Goal: Find specific page/section: Find specific page/section

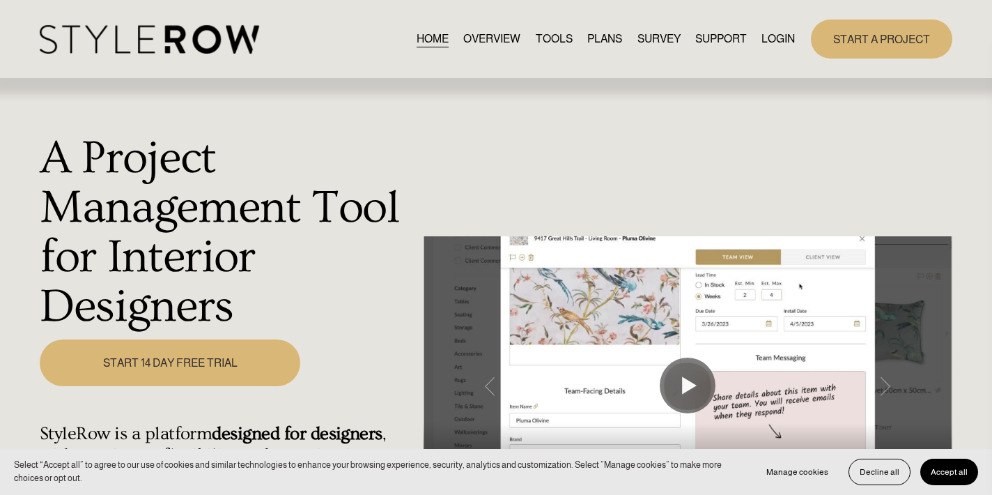
click at [770, 37] on link "LOGIN" at bounding box center [777, 39] width 33 height 19
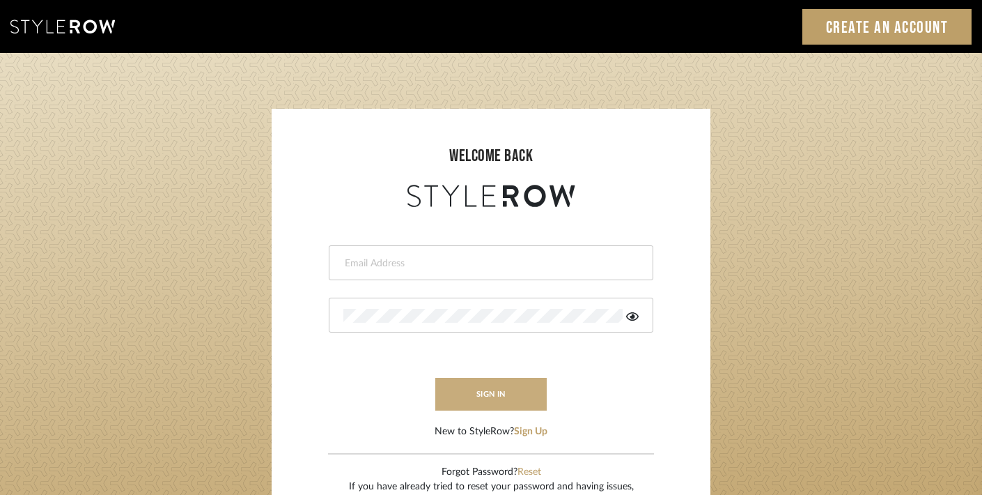
type input "[PERSON_NAME][EMAIL_ADDRESS][DOMAIN_NAME]"
click at [490, 391] on button "sign in" at bounding box center [490, 394] width 111 height 33
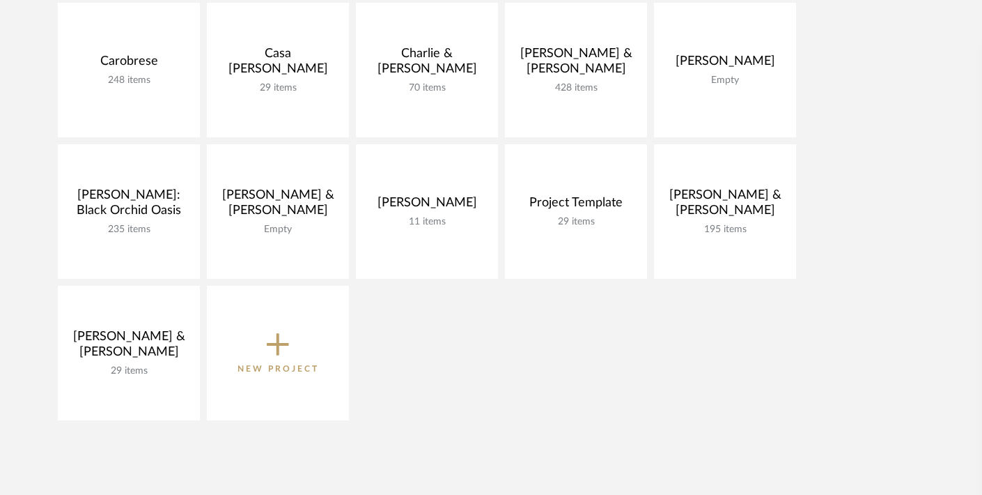
scroll to position [349, 0]
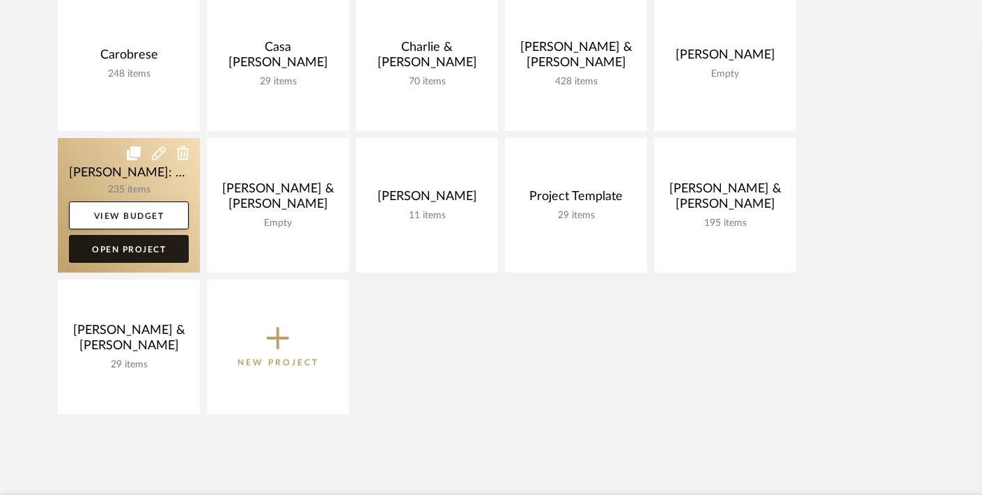
click at [142, 242] on link "Open Project" at bounding box center [129, 249] width 120 height 28
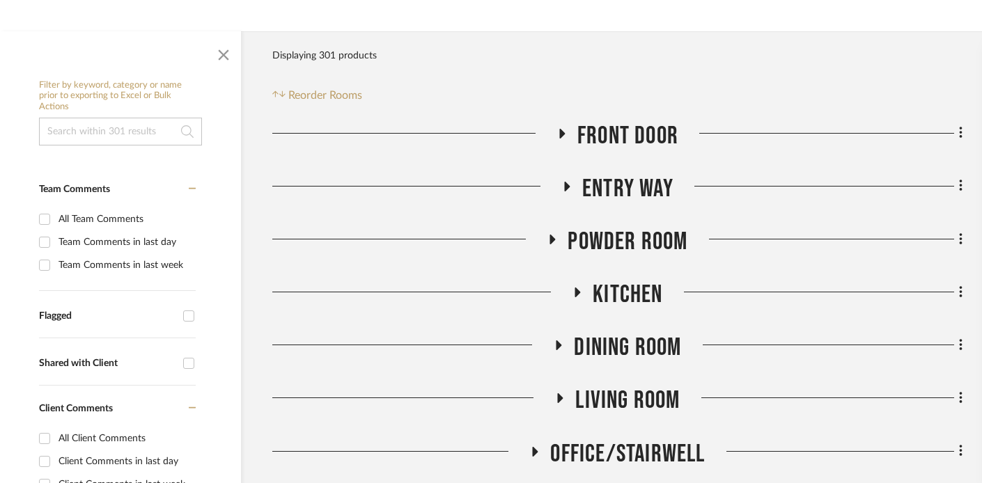
scroll to position [327, 21]
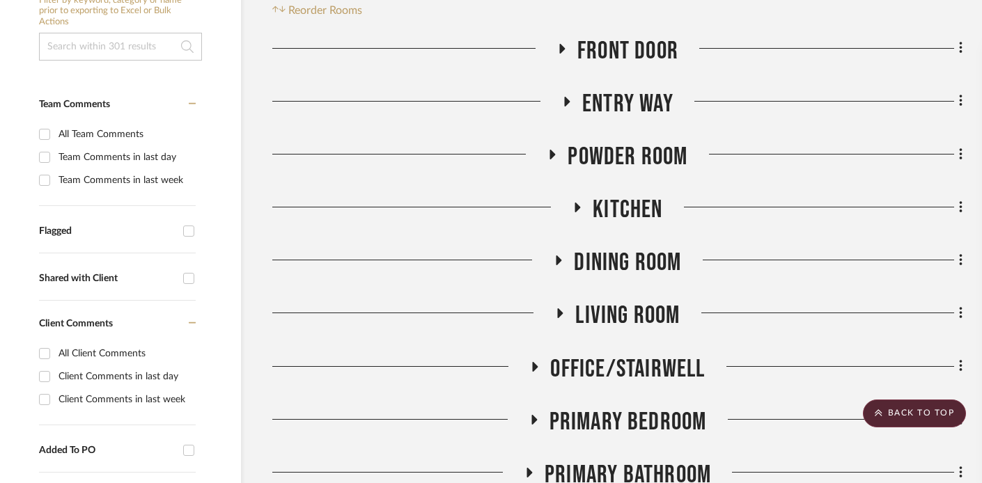
click at [558, 49] on icon at bounding box center [562, 48] width 17 height 10
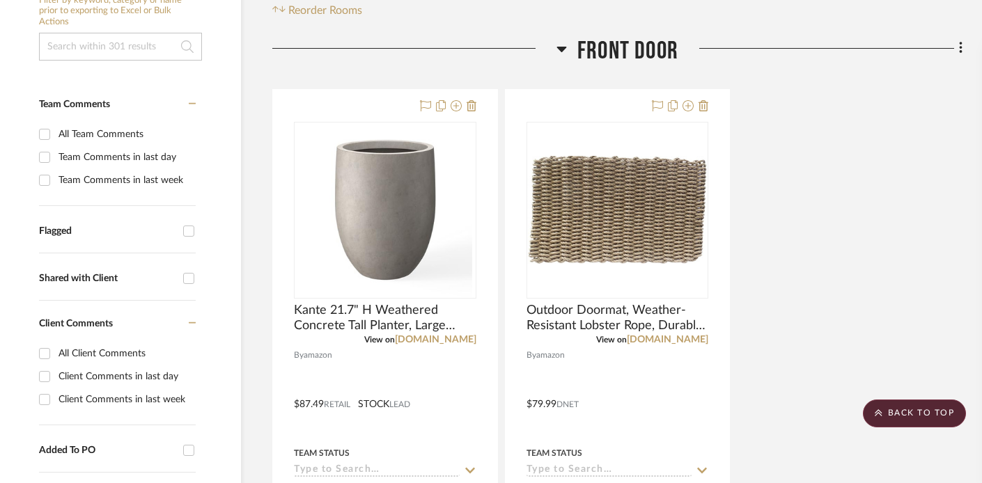
click at [562, 48] on icon at bounding box center [562, 50] width 10 height 6
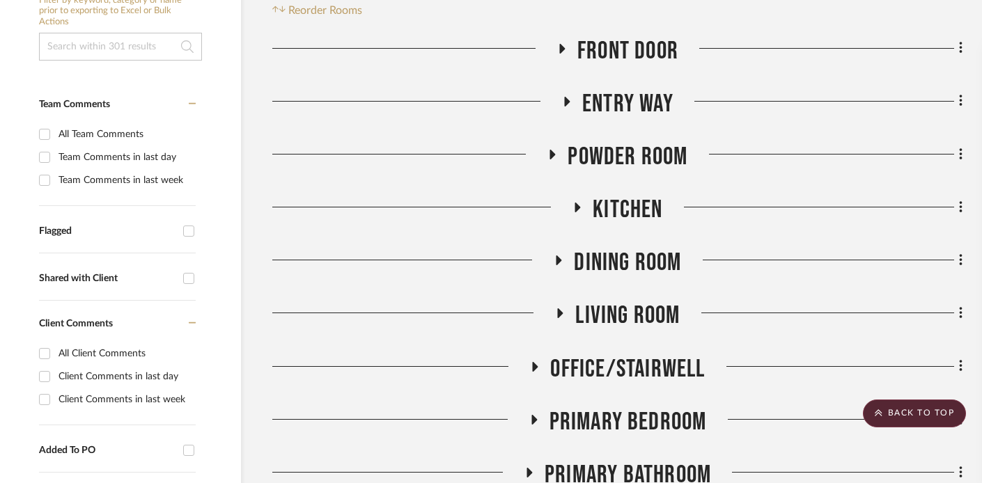
click at [566, 103] on icon at bounding box center [568, 102] width 6 height 10
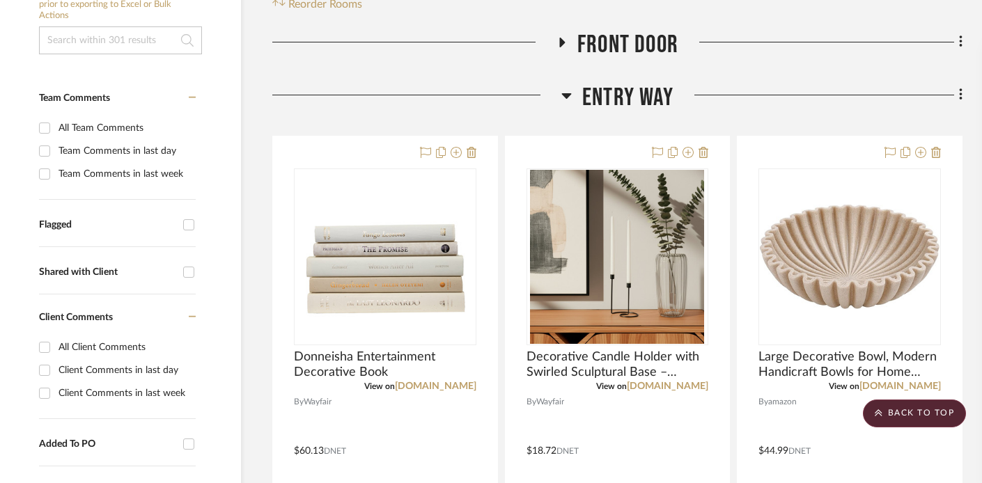
scroll to position [334, 21]
click at [565, 92] on icon at bounding box center [566, 94] width 10 height 17
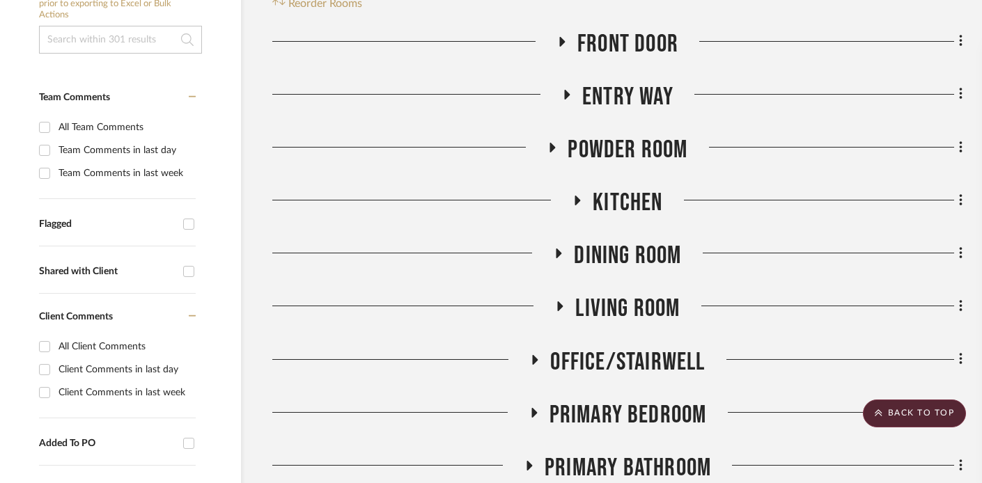
click at [549, 142] on icon at bounding box center [552, 147] width 17 height 10
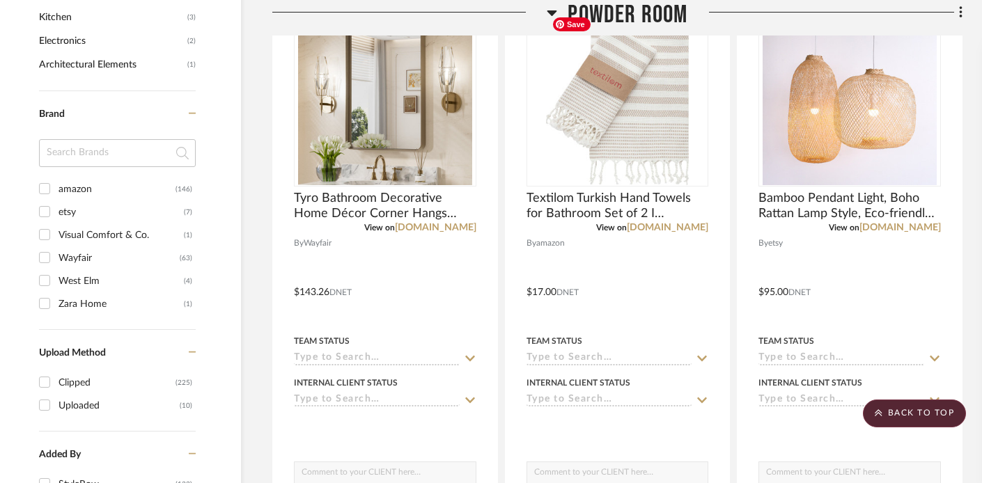
scroll to position [1164, 21]
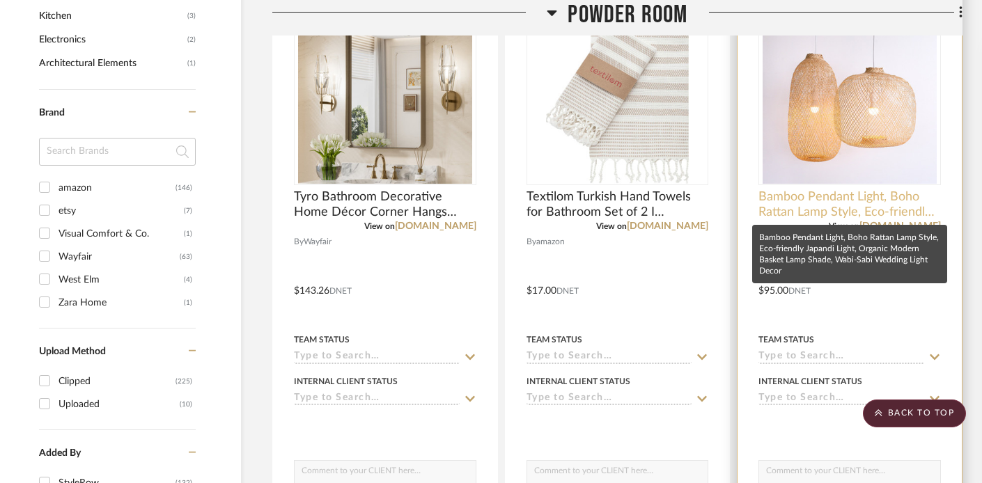
click at [897, 208] on span "Bamboo Pendant Light, Boho Rattan Lamp Style, Eco-friendly Japandi Light, Organ…" at bounding box center [850, 204] width 183 height 31
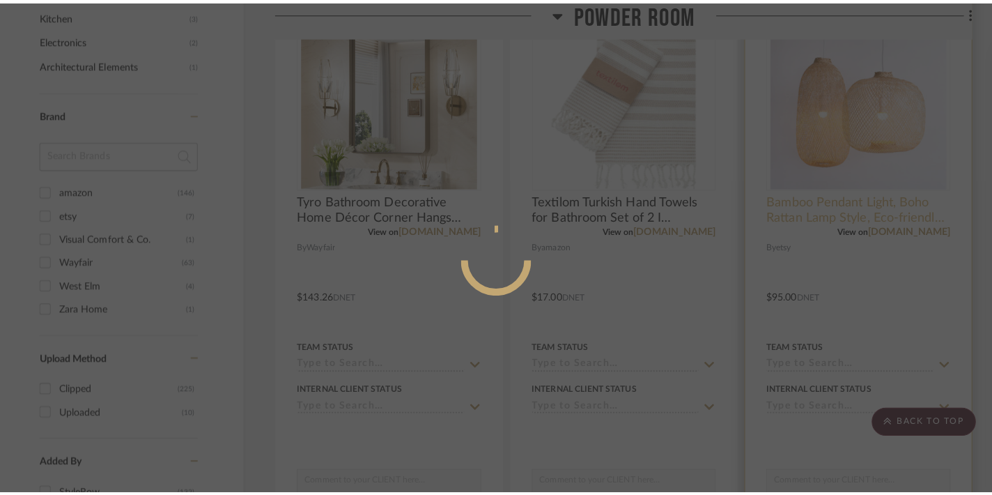
scroll to position [0, 0]
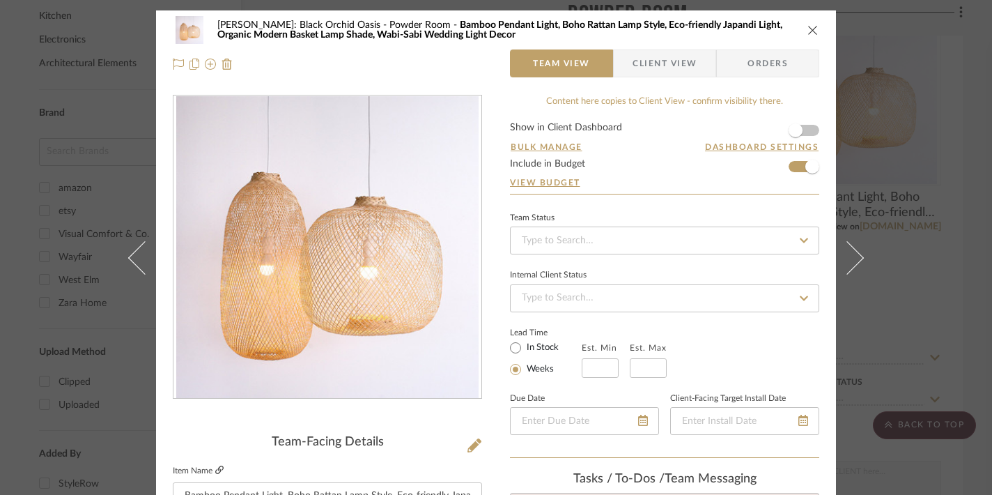
click at [215, 468] on icon at bounding box center [219, 469] width 8 height 8
click at [808, 29] on icon "close" at bounding box center [812, 29] width 11 height 11
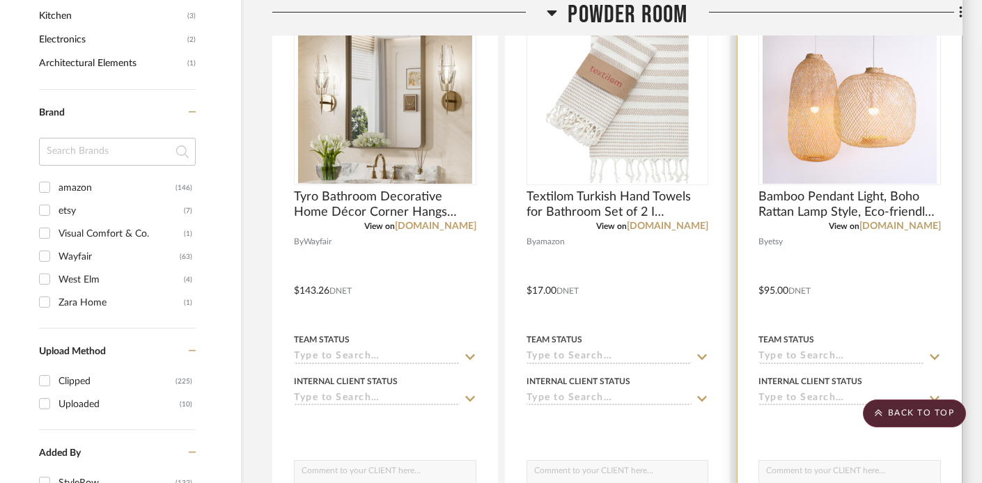
scroll to position [991, 21]
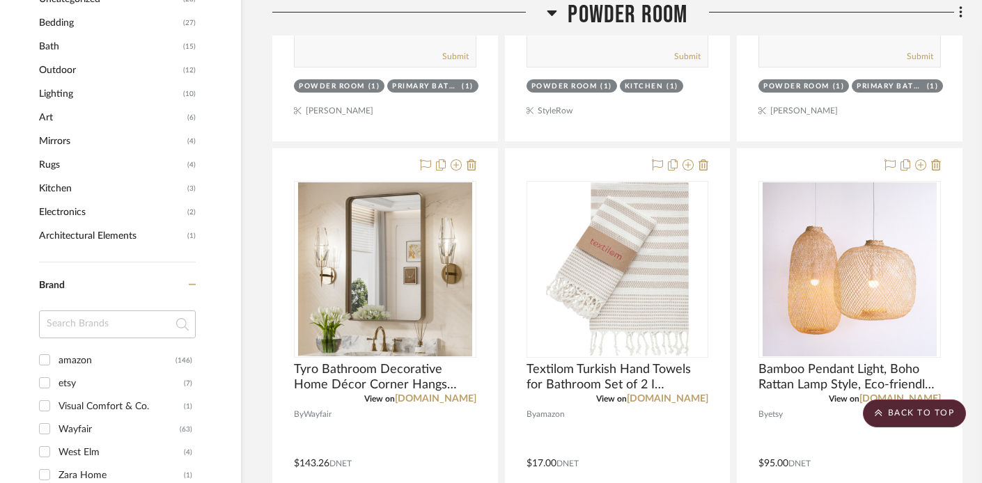
click at [552, 12] on icon at bounding box center [553, 13] width 10 height 6
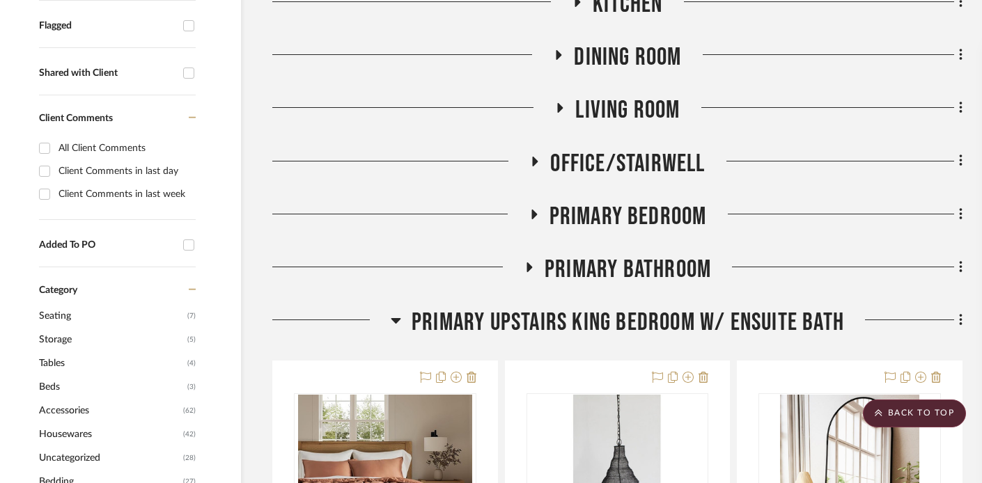
scroll to position [460, 21]
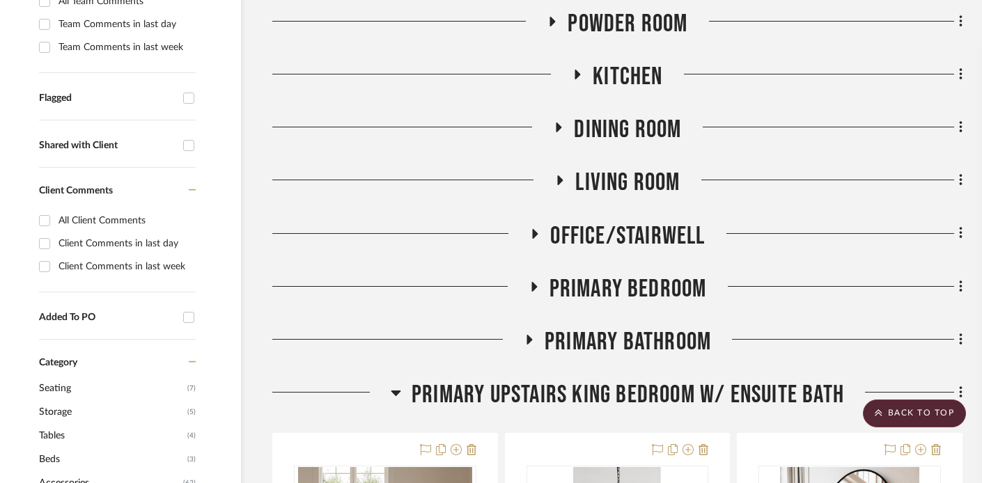
click at [575, 76] on icon at bounding box center [578, 75] width 6 height 10
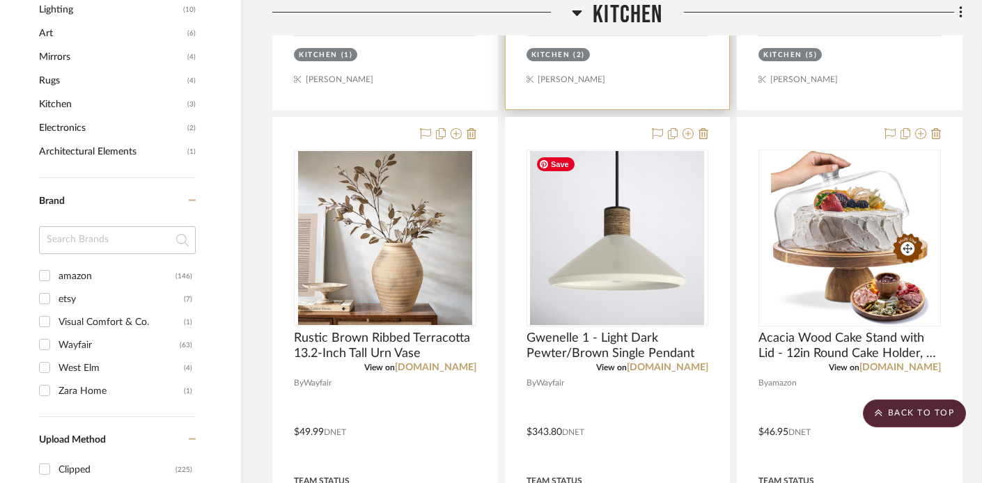
scroll to position [1079, 21]
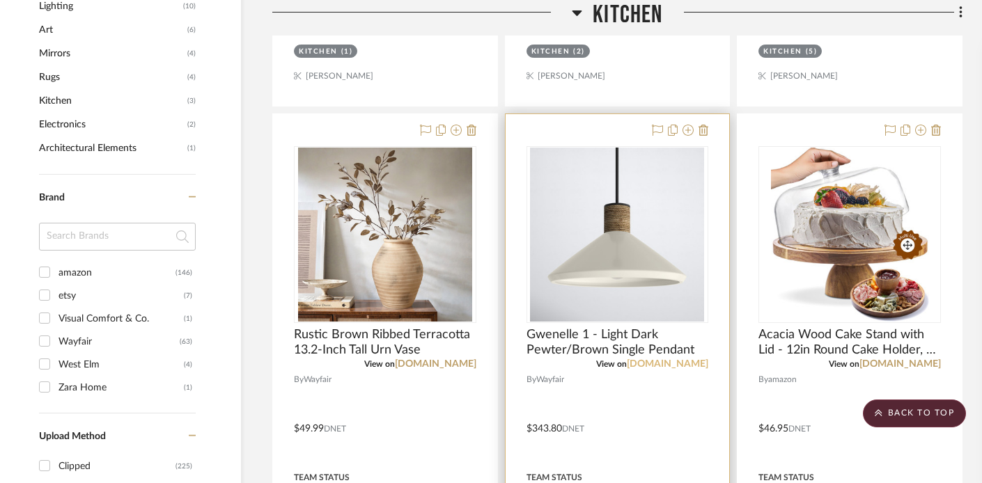
click at [674, 364] on link "wayfair.com" at bounding box center [668, 364] width 82 height 10
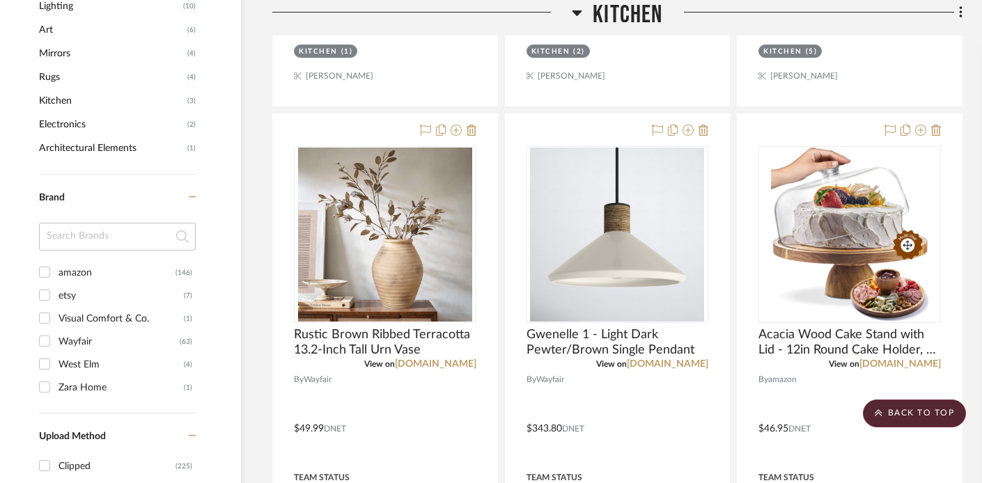
click at [580, 13] on icon at bounding box center [578, 13] width 10 height 6
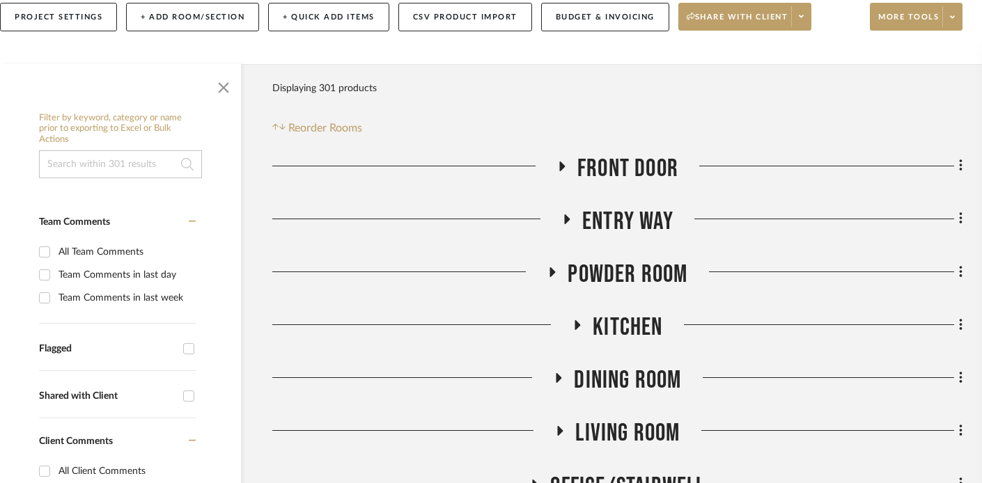
scroll to position [254, 21]
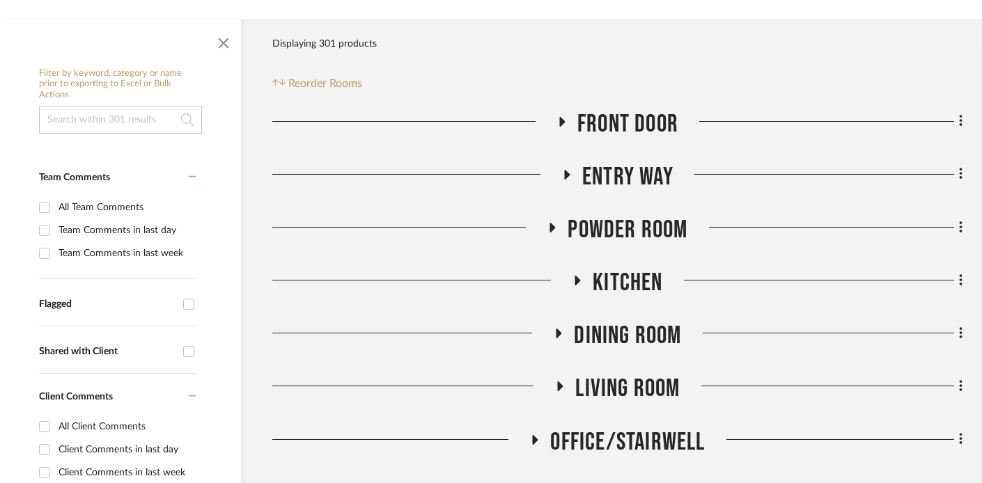
click at [562, 338] on icon at bounding box center [558, 334] width 17 height 10
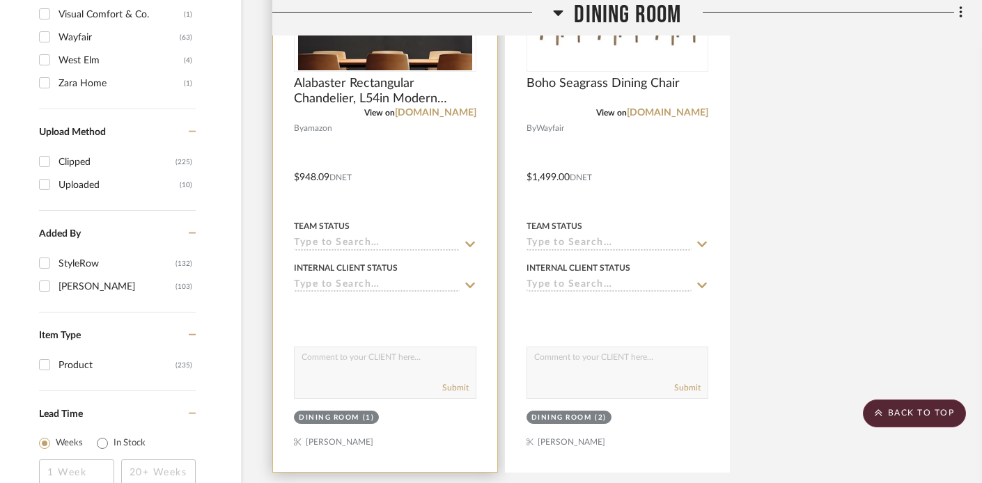
scroll to position [1385, 21]
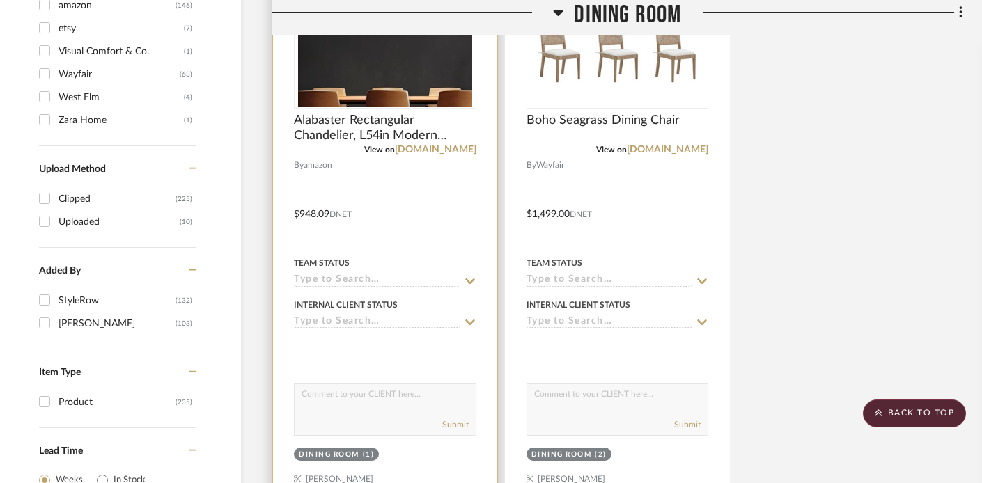
click at [396, 225] on div at bounding box center [385, 205] width 224 height 610
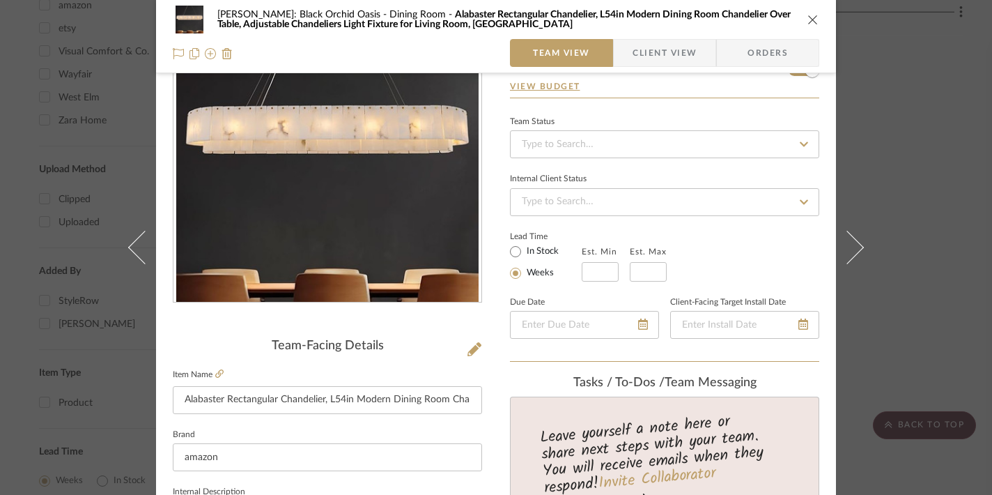
scroll to position [142, 0]
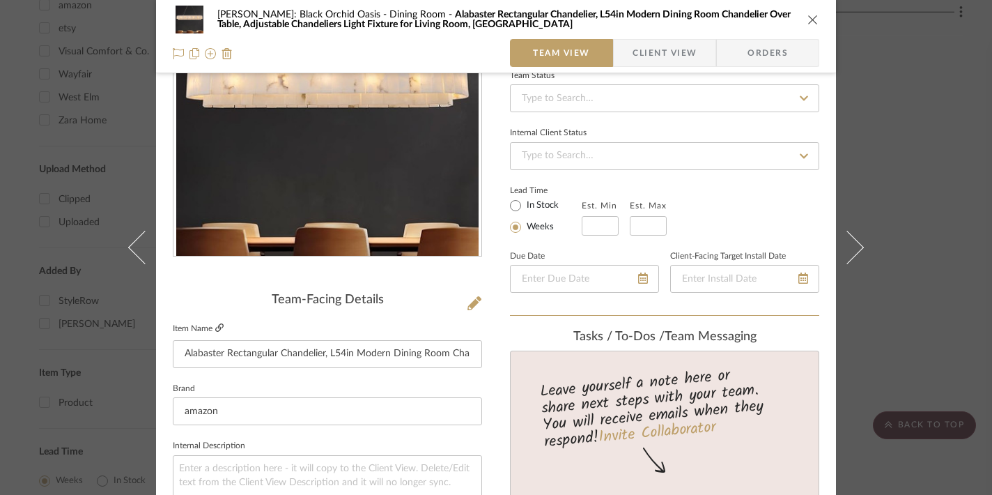
click at [215, 325] on icon at bounding box center [219, 327] width 8 height 8
click at [807, 20] on icon "close" at bounding box center [812, 19] width 11 height 11
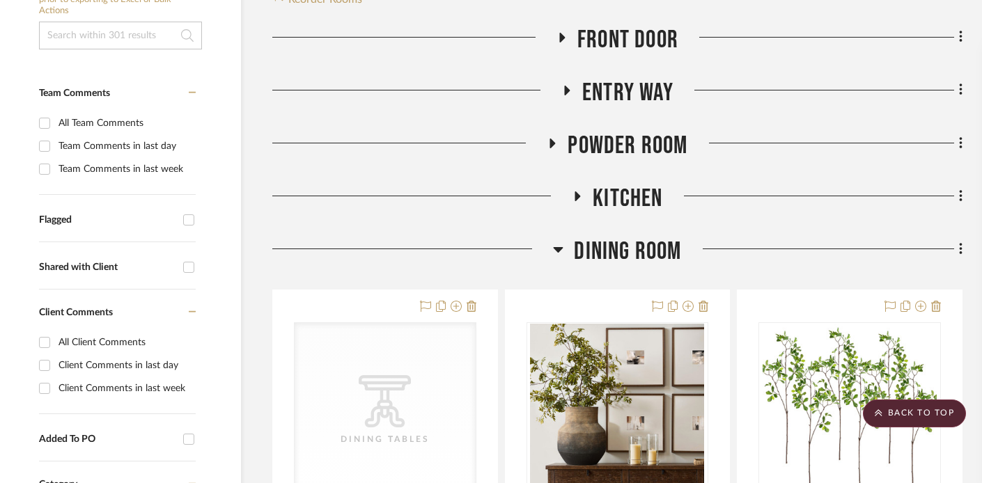
scroll to position [334, 21]
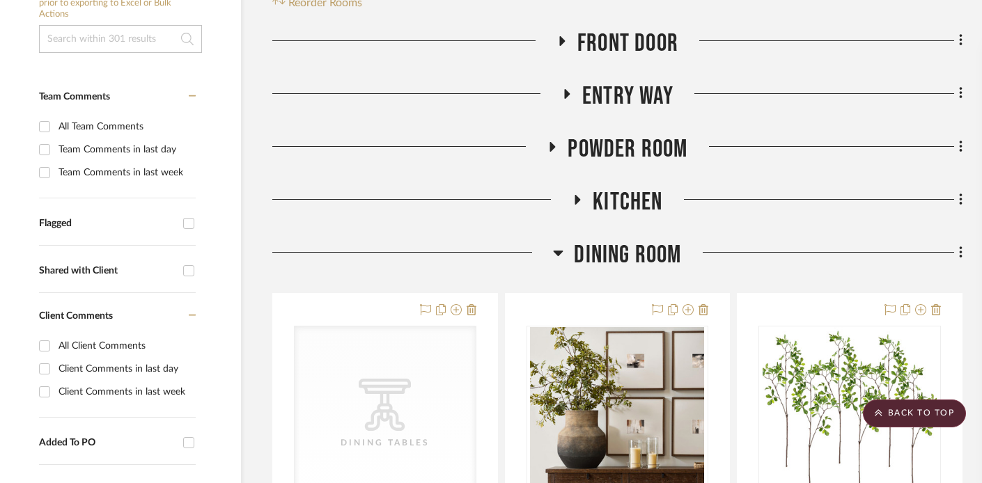
click at [557, 249] on icon at bounding box center [558, 253] width 10 height 17
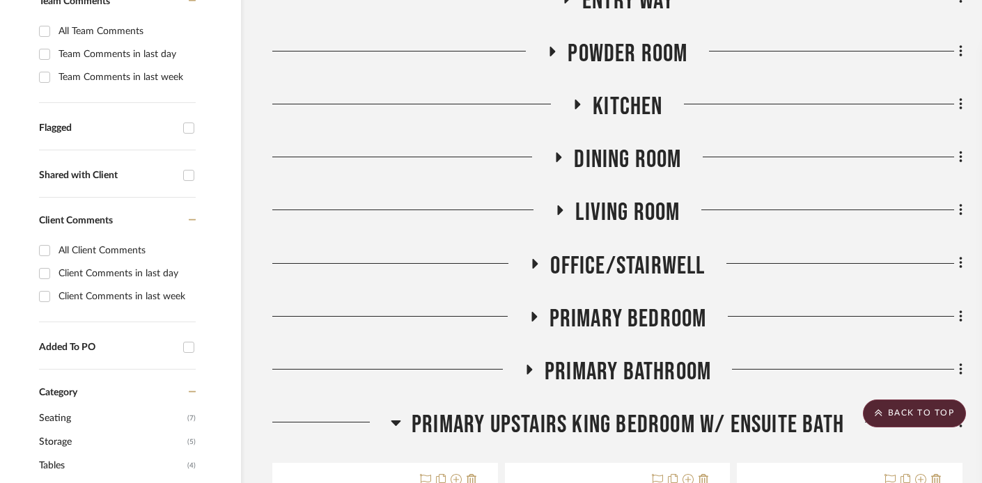
scroll to position [451, 21]
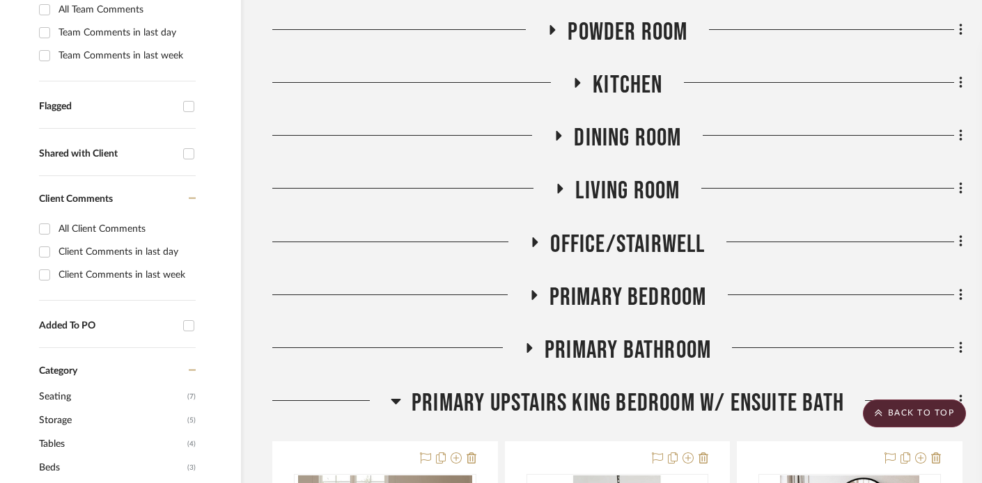
click at [560, 194] on icon at bounding box center [560, 189] width 17 height 10
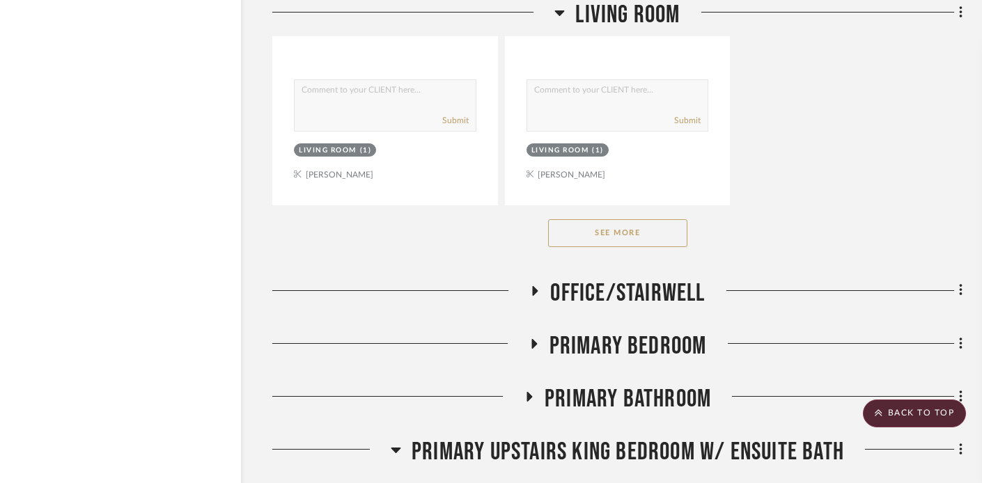
scroll to position [2361, 21]
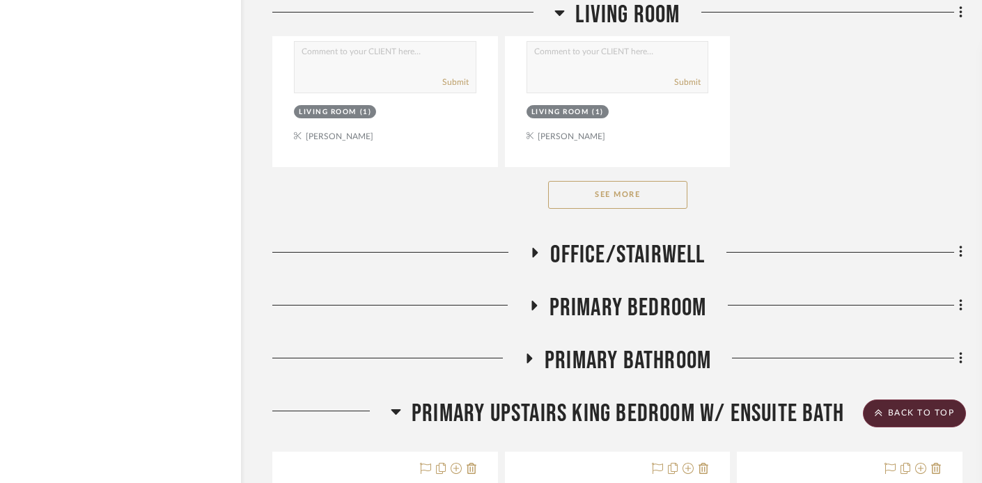
click at [576, 189] on button "See More" at bounding box center [617, 195] width 139 height 28
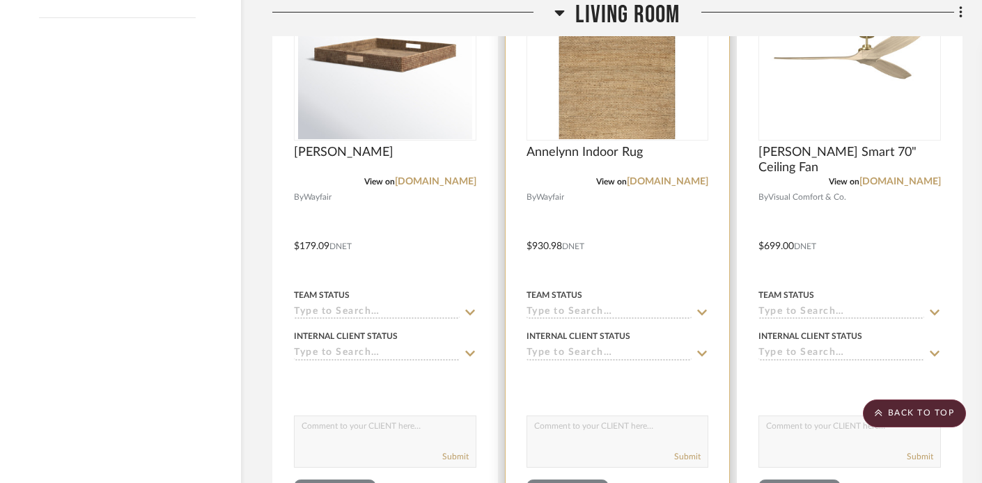
scroll to position [1846, 21]
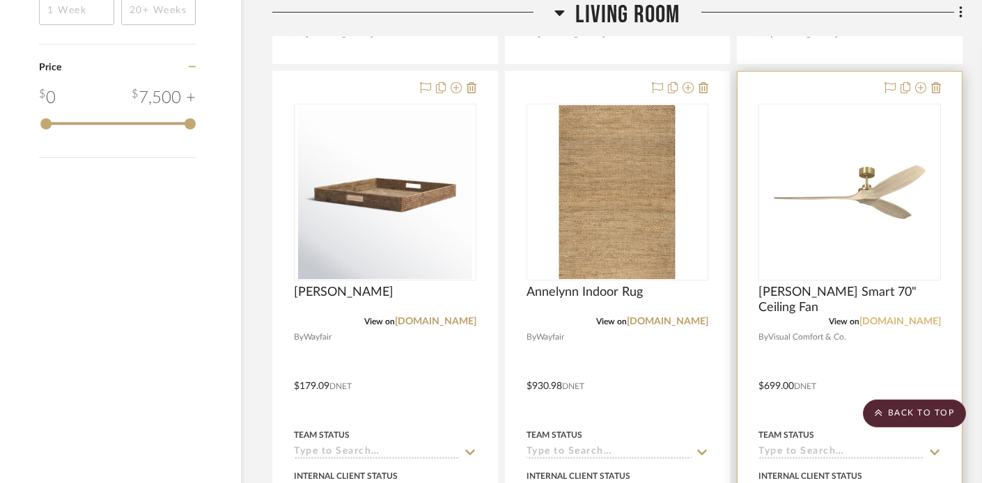
click at [880, 317] on link "visualcomfort.com" at bounding box center [901, 322] width 82 height 10
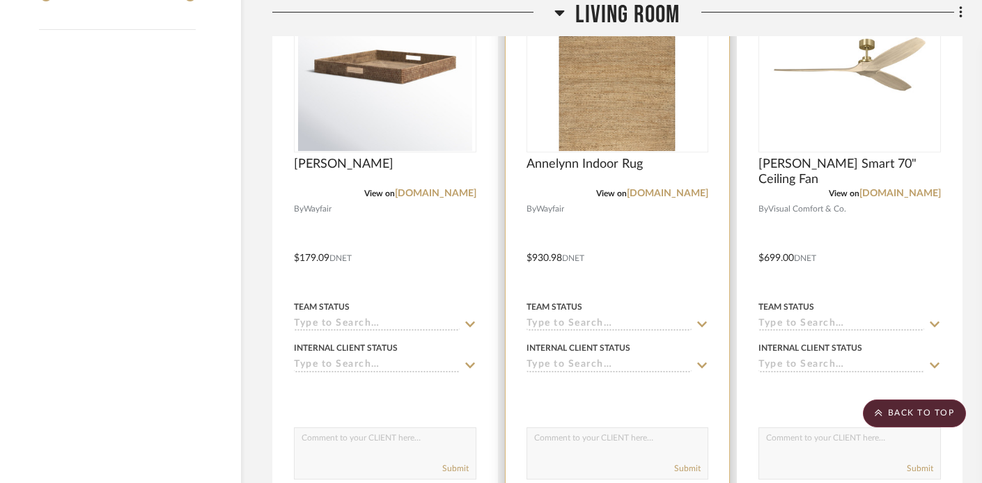
scroll to position [1804, 21]
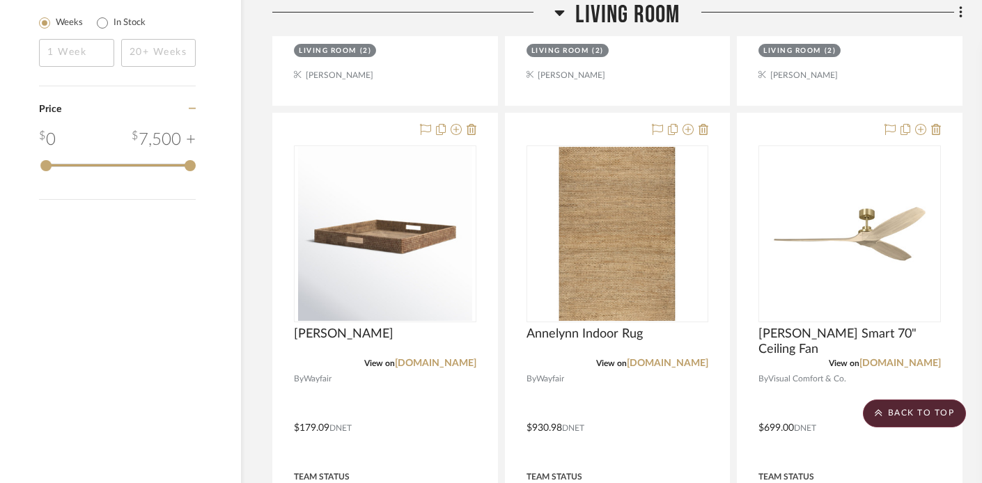
click at [562, 10] on icon at bounding box center [559, 12] width 10 height 17
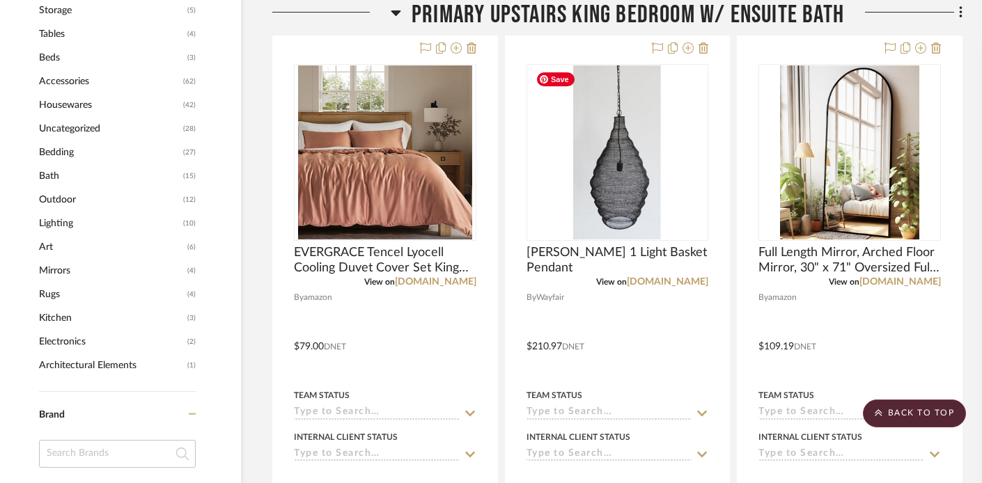
scroll to position [860, 21]
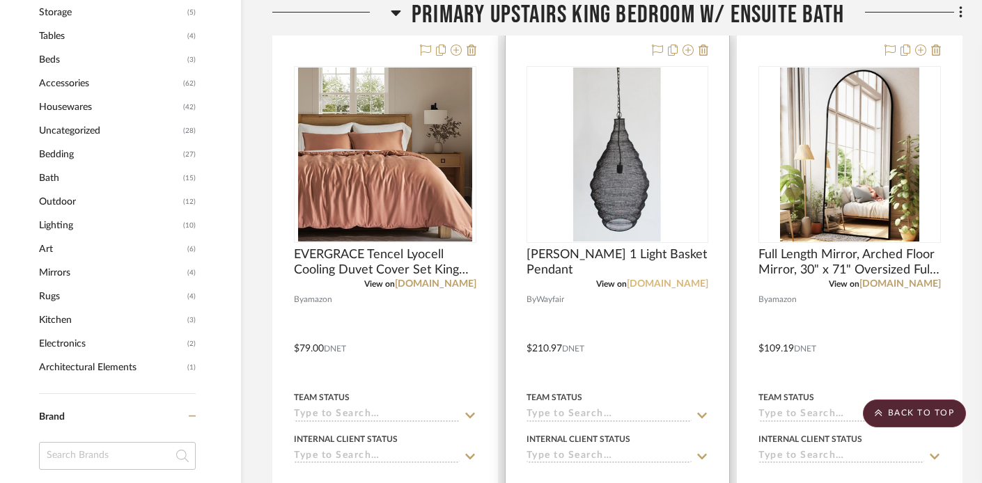
click at [672, 284] on link "wayfair.com" at bounding box center [668, 284] width 82 height 10
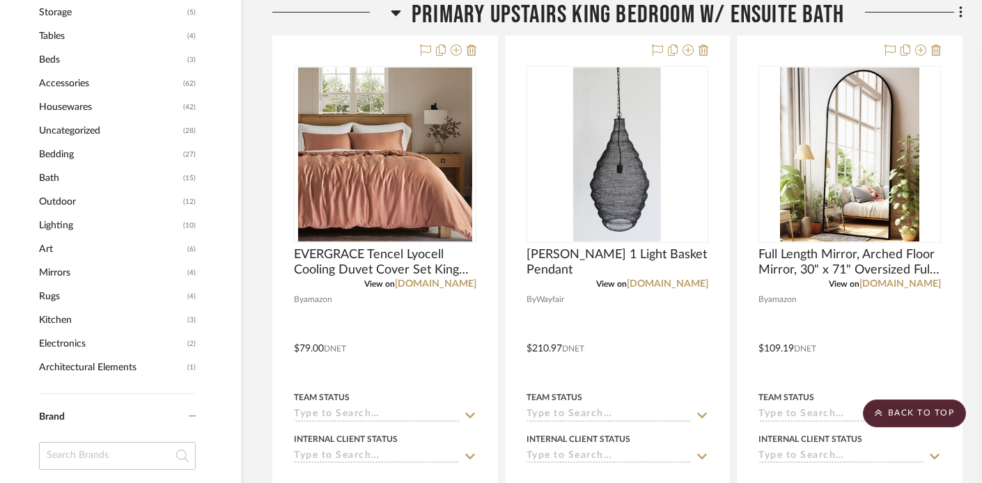
click at [392, 10] on icon at bounding box center [396, 13] width 10 height 6
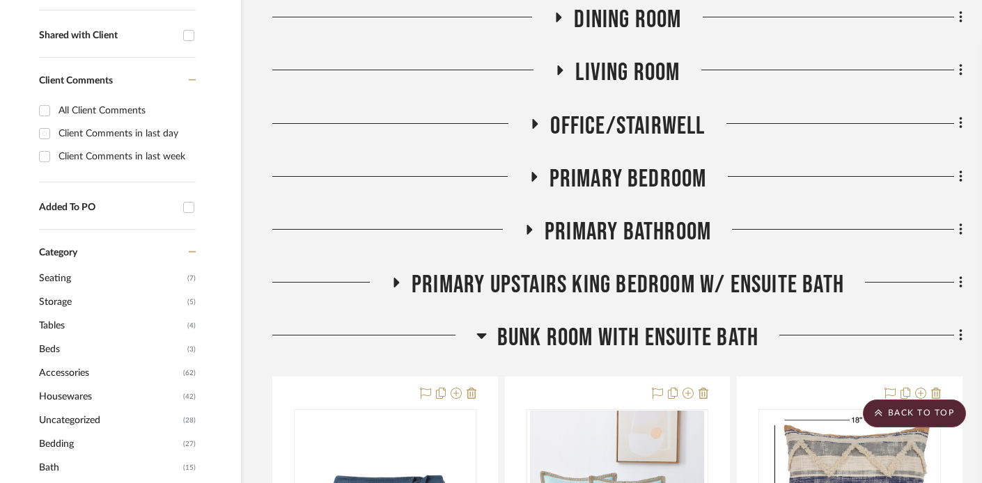
scroll to position [528, 21]
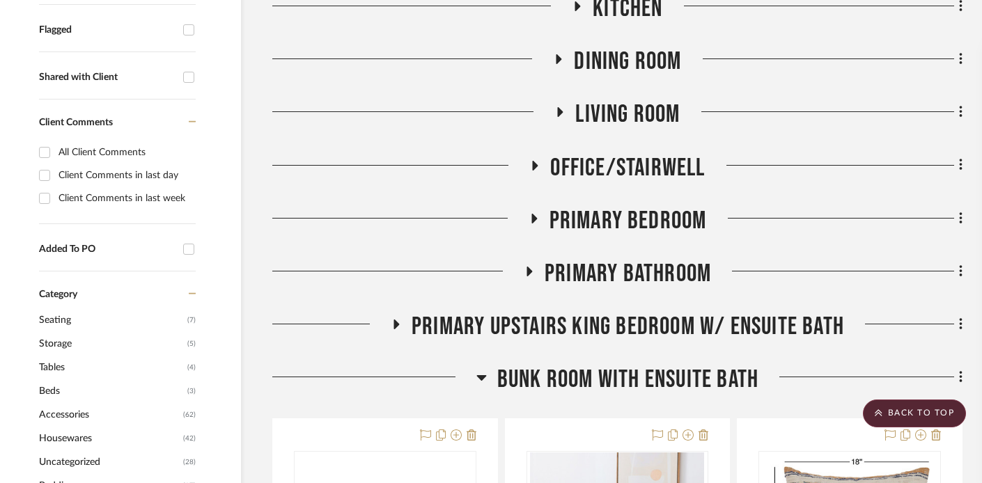
click at [527, 267] on icon at bounding box center [530, 272] width 6 height 10
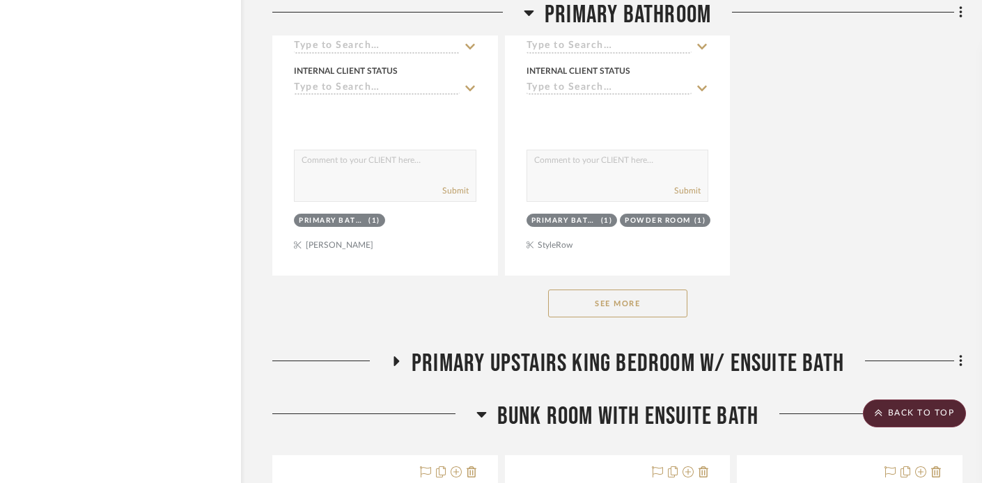
scroll to position [2414, 21]
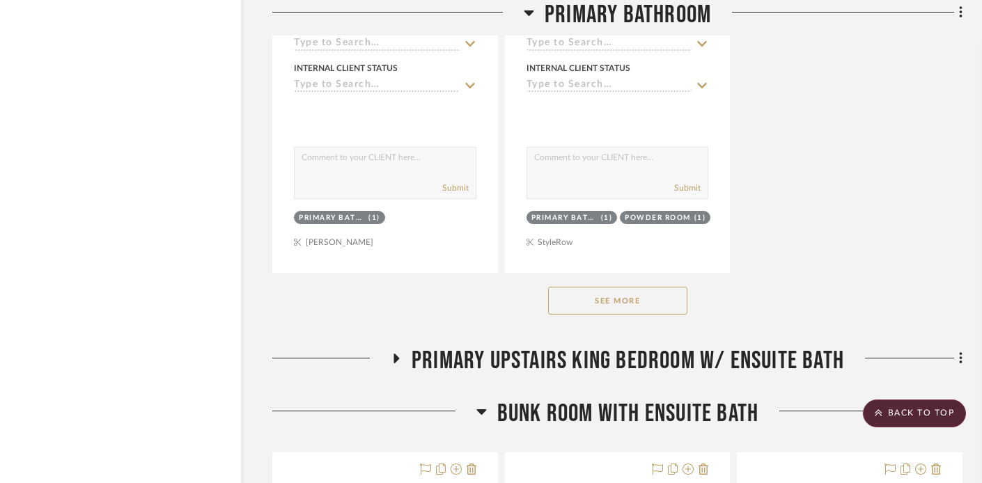
click at [577, 309] on button "See More" at bounding box center [617, 301] width 139 height 28
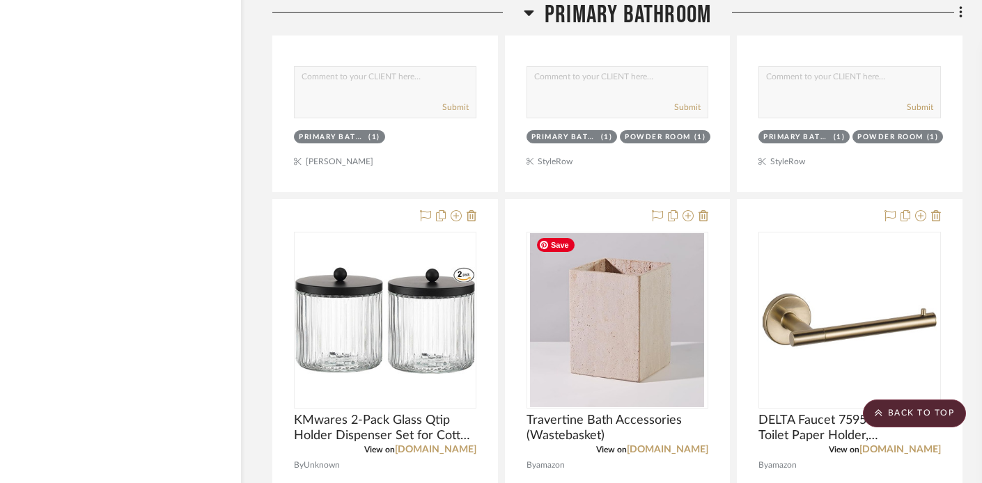
scroll to position [2499, 21]
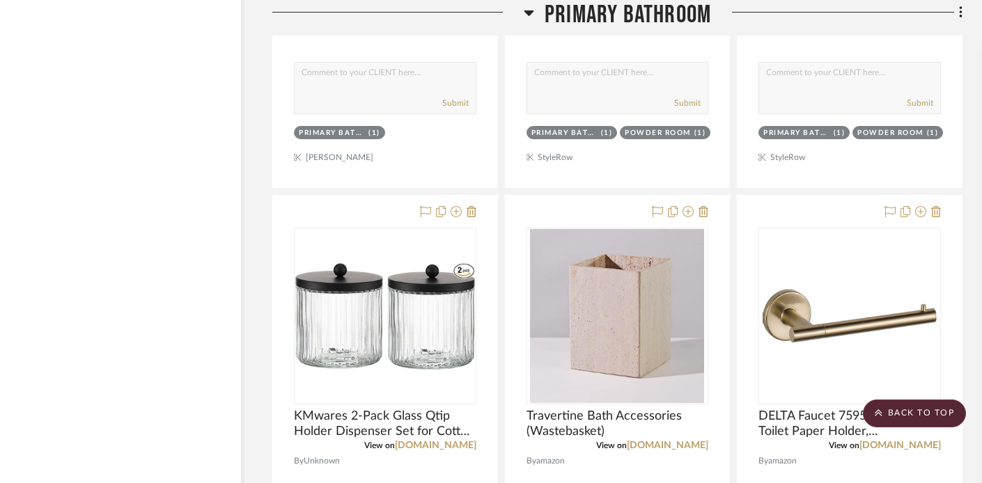
click at [525, 9] on icon at bounding box center [529, 12] width 10 height 17
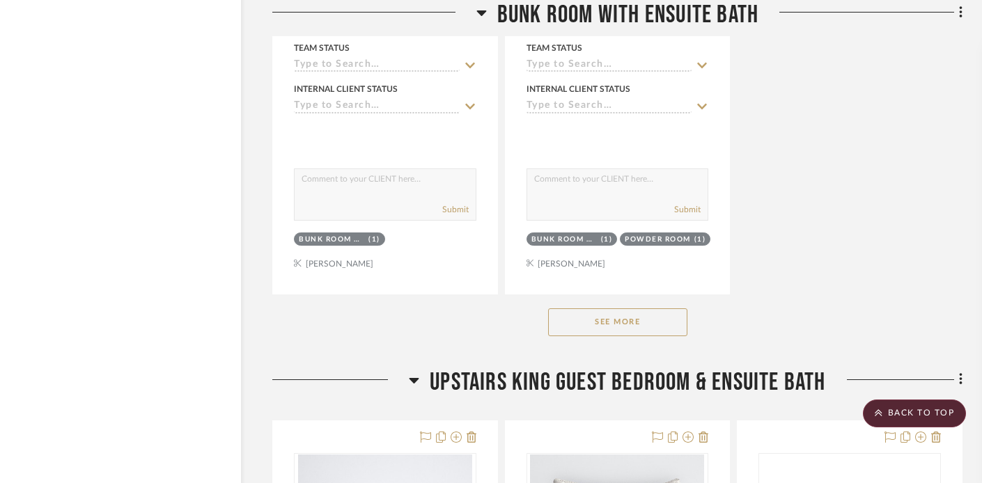
click at [485, 13] on icon at bounding box center [481, 12] width 10 height 17
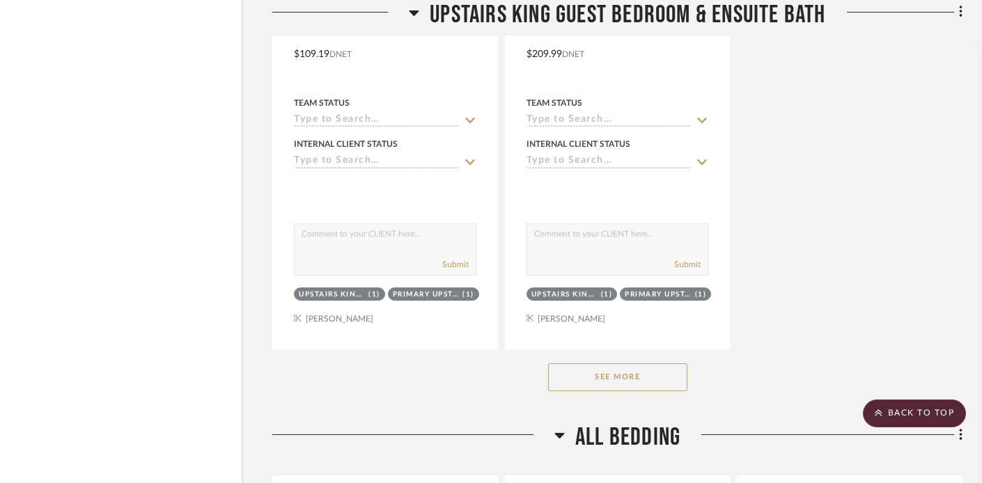
click at [596, 369] on button "See More" at bounding box center [617, 378] width 139 height 28
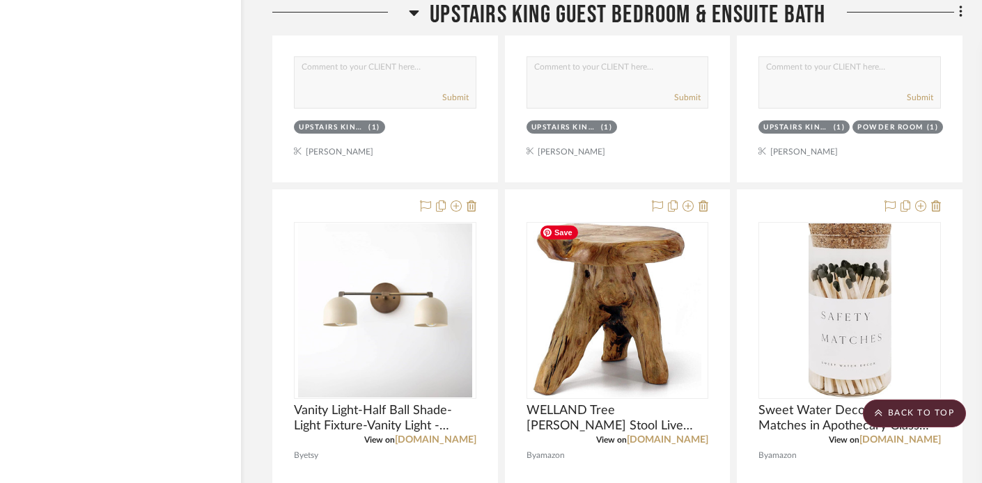
scroll to position [5167, 21]
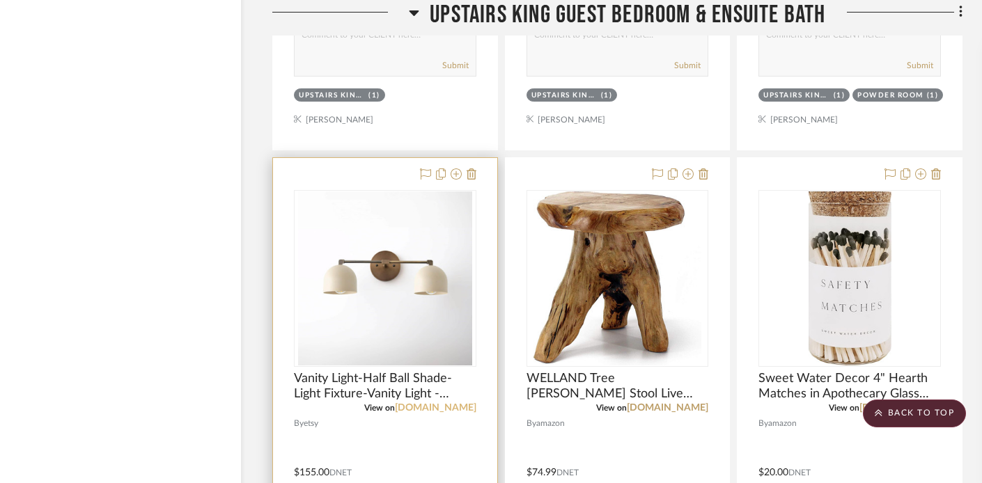
click at [453, 403] on link "etsy.com" at bounding box center [436, 408] width 82 height 10
